Goal: Check status

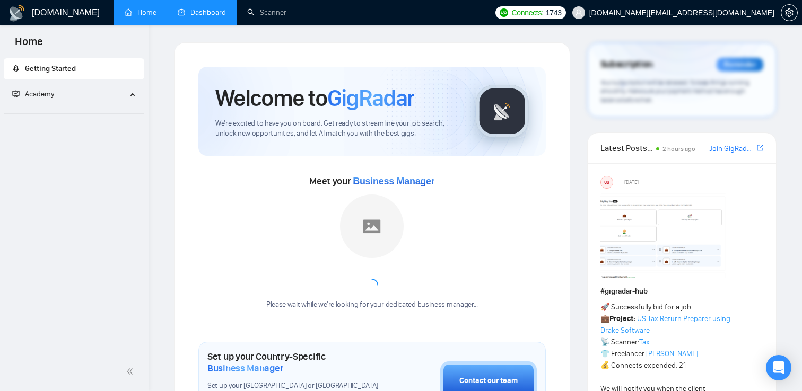
click at [206, 8] on link "Dashboard" at bounding box center [202, 12] width 48 height 9
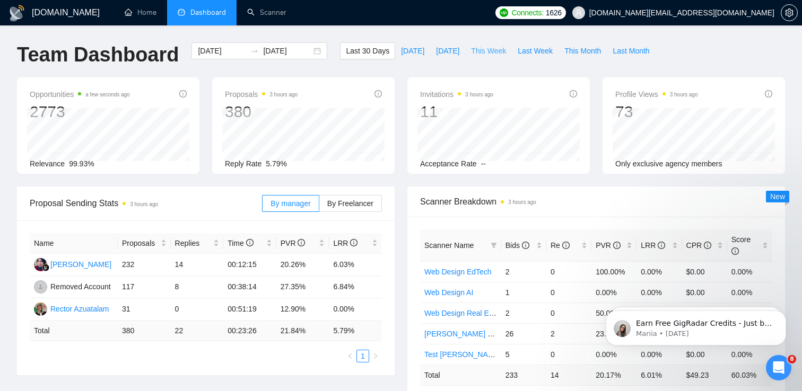
click at [481, 54] on span "This Week" at bounding box center [488, 51] width 35 height 12
type input "[DATE]"
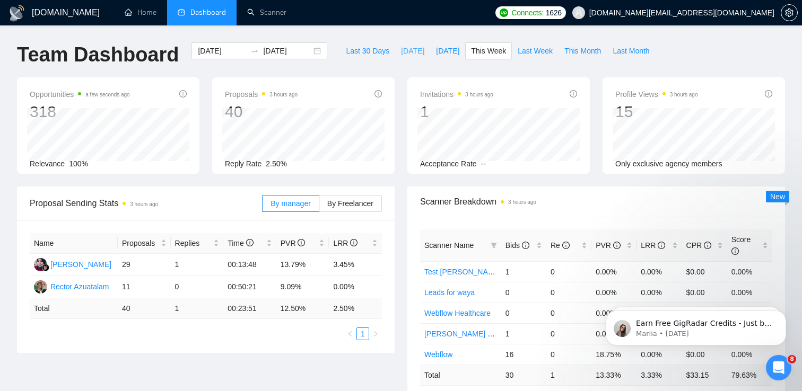
click at [407, 57] on button "[DATE]" at bounding box center [412, 50] width 35 height 17
type input "[DATE]"
click at [443, 55] on span "[DATE]" at bounding box center [447, 51] width 23 height 12
type input "[DATE]"
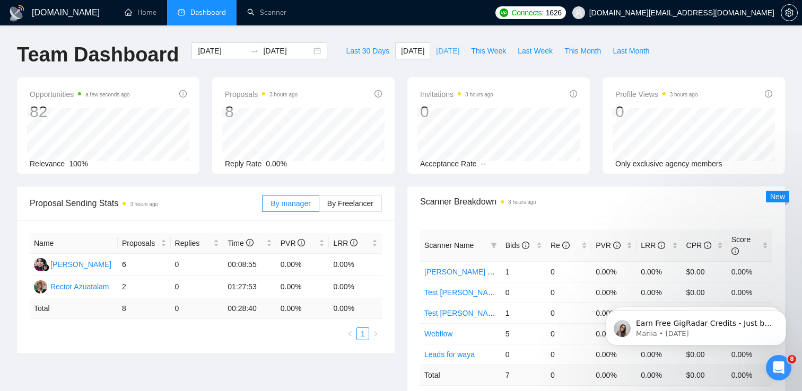
type input "[DATE]"
click at [401, 52] on span "[DATE]" at bounding box center [412, 51] width 23 height 12
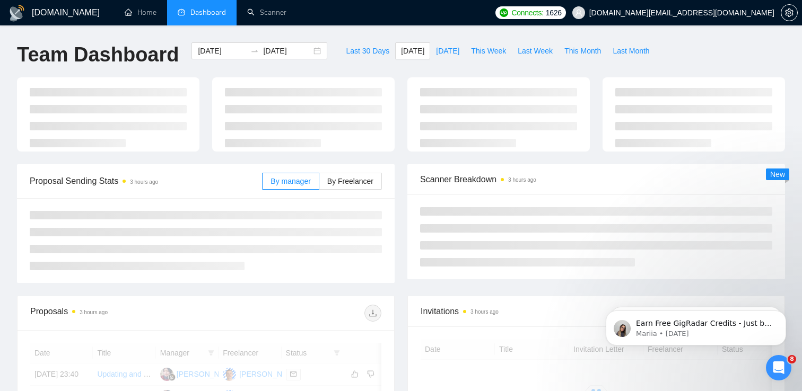
type input "[DATE]"
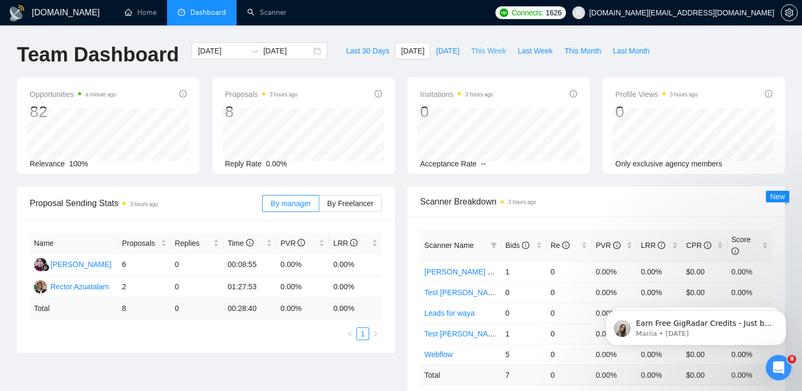
click at [479, 51] on span "This Week" at bounding box center [488, 51] width 35 height 12
type input "[DATE]"
drag, startPoint x: 131, startPoint y: 285, endPoint x: 119, endPoint y: 286, distance: 11.7
click at [119, 286] on td "11" at bounding box center [144, 287] width 53 height 22
